Goal: Check status: Check status

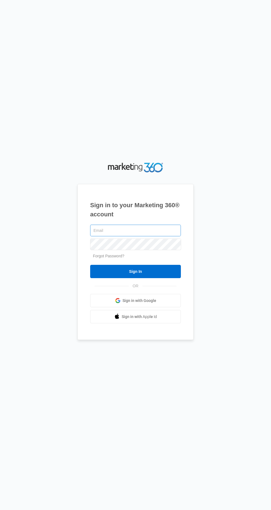
click at [171, 236] on input "text" at bounding box center [135, 231] width 91 height 12
type input "[EMAIL_ADDRESS][DOMAIN_NAME]"
click at [90, 265] on input "Sign In" at bounding box center [135, 271] width 91 height 13
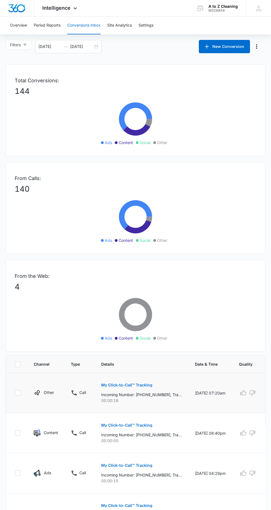
click at [147, 380] on button "My Click-to-Call™ Tracking" at bounding box center [126, 384] width 51 height 13
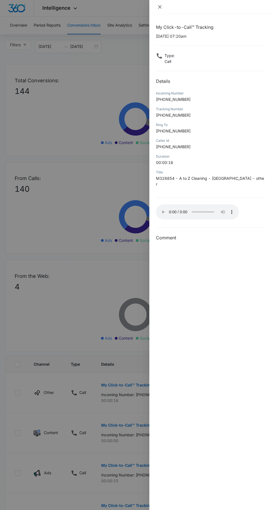
click at [160, 7] on icon "close" at bounding box center [159, 6] width 3 height 3
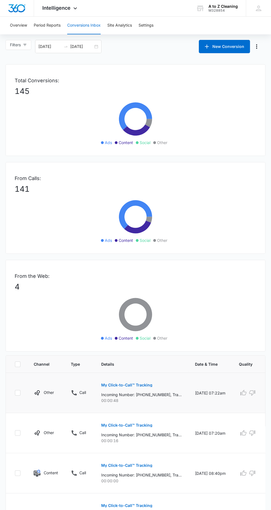
click at [149, 384] on p "My Click-to-Call™ Tracking" at bounding box center [126, 385] width 51 height 4
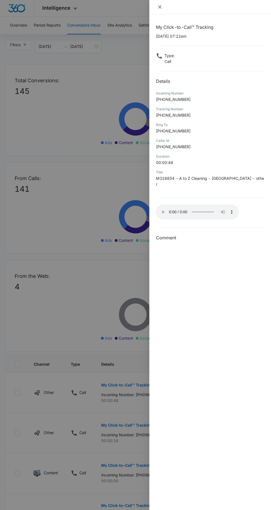
click at [160, 7] on icon "close" at bounding box center [159, 6] width 3 height 3
